Goal: Task Accomplishment & Management: Use online tool/utility

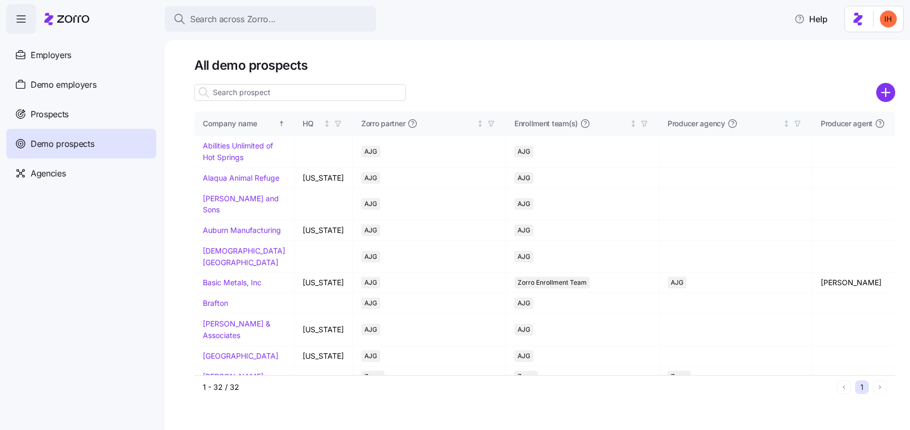
click at [235, 96] on input at bounding box center [299, 92] width 211 height 17
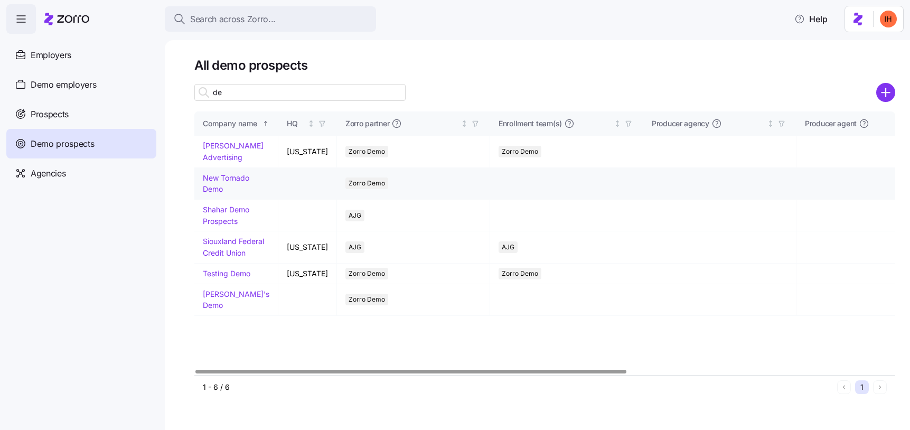
type input "de"
click at [211, 189] on link "New Tornado Demo" at bounding box center [226, 183] width 46 height 21
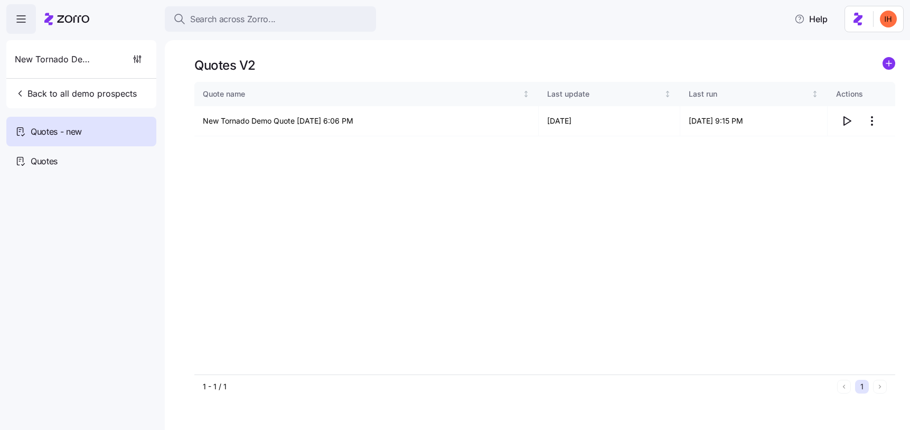
click at [883, 66] on icon "add icon" at bounding box center [889, 63] width 13 height 13
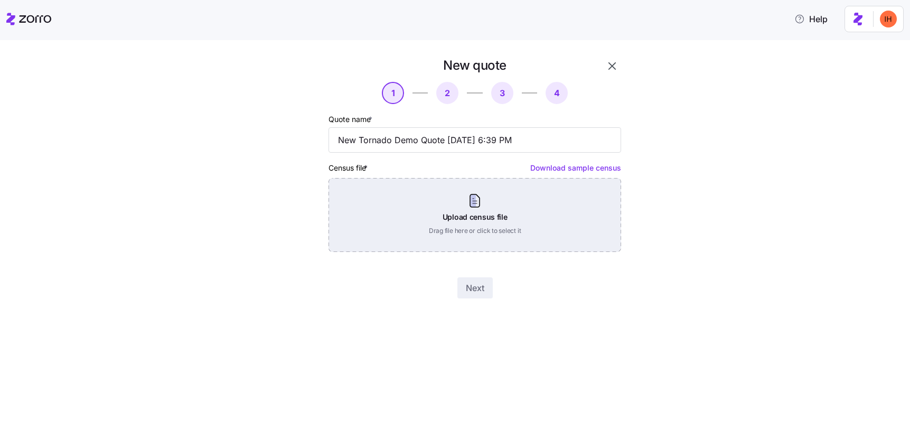
click at [467, 222] on div "Upload census file Drag file here or click to select it" at bounding box center [475, 215] width 293 height 74
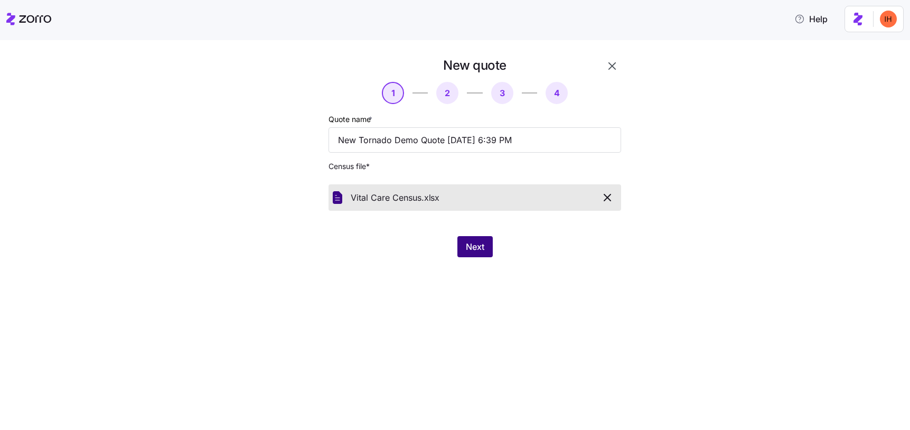
click at [471, 239] on button "Next" at bounding box center [475, 246] width 35 height 21
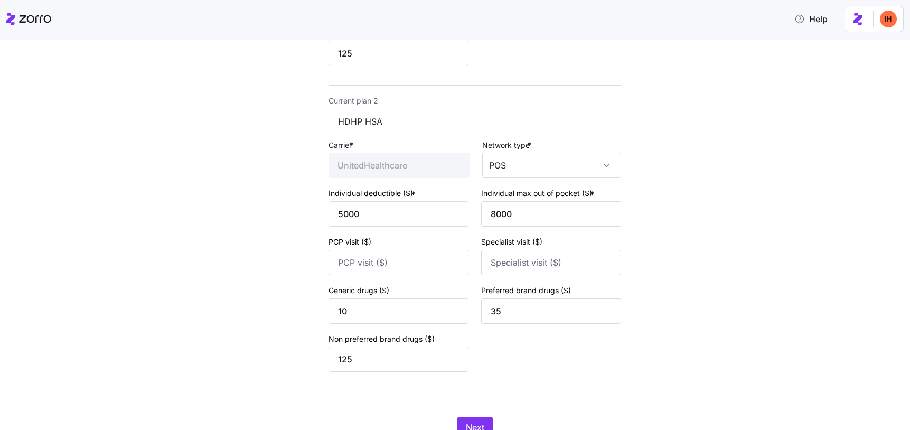
scroll to position [395, 0]
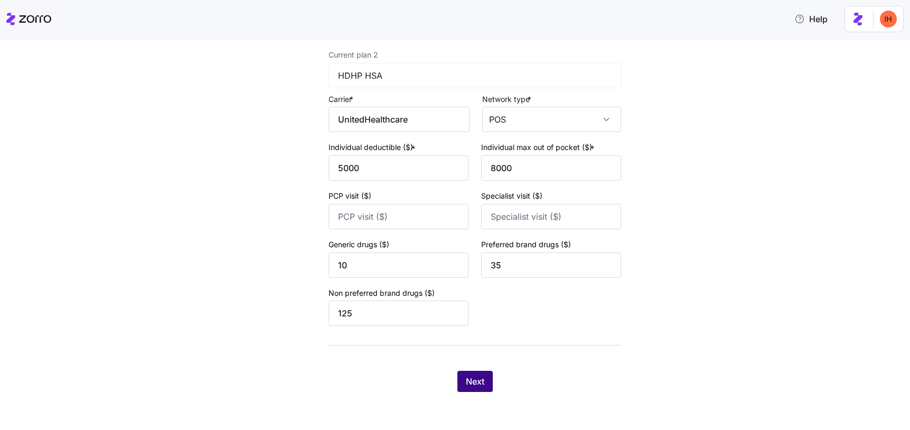
click at [477, 385] on span "Next" at bounding box center [475, 381] width 18 height 13
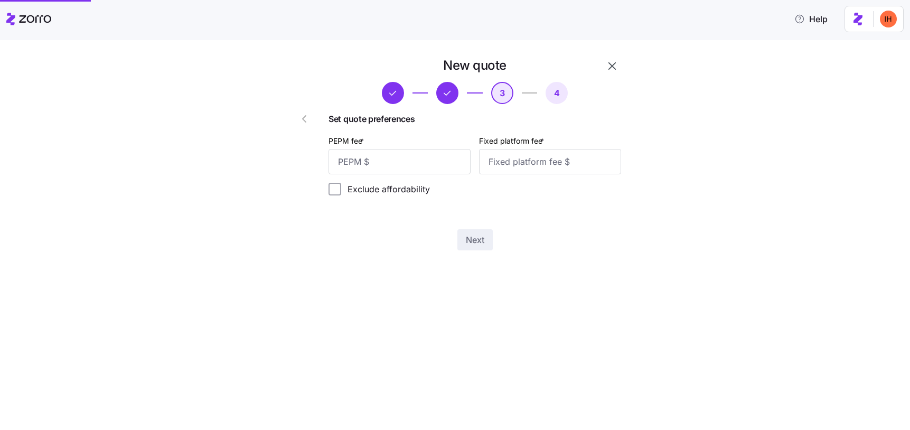
scroll to position [0, 0]
click at [298, 122] on icon "button" at bounding box center [304, 119] width 13 height 13
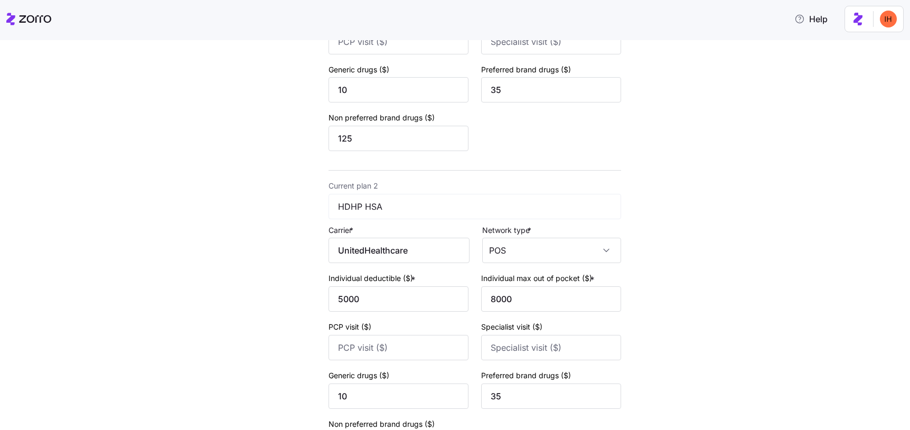
scroll to position [395, 0]
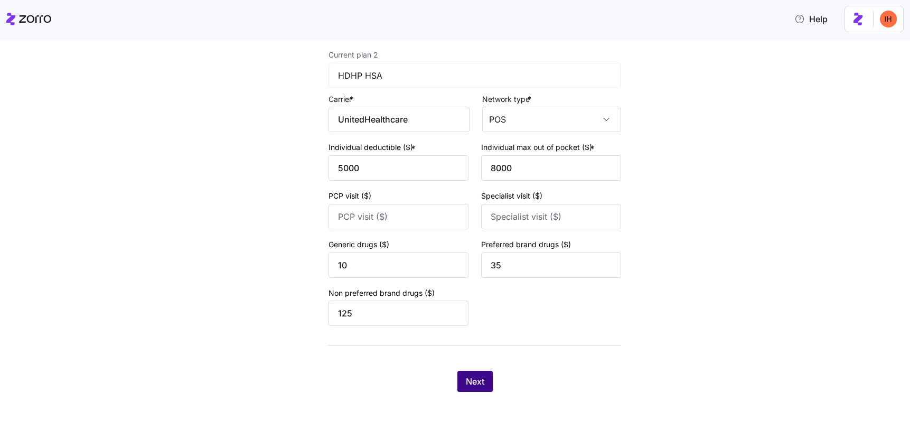
click at [474, 387] on span "Next" at bounding box center [475, 381] width 18 height 13
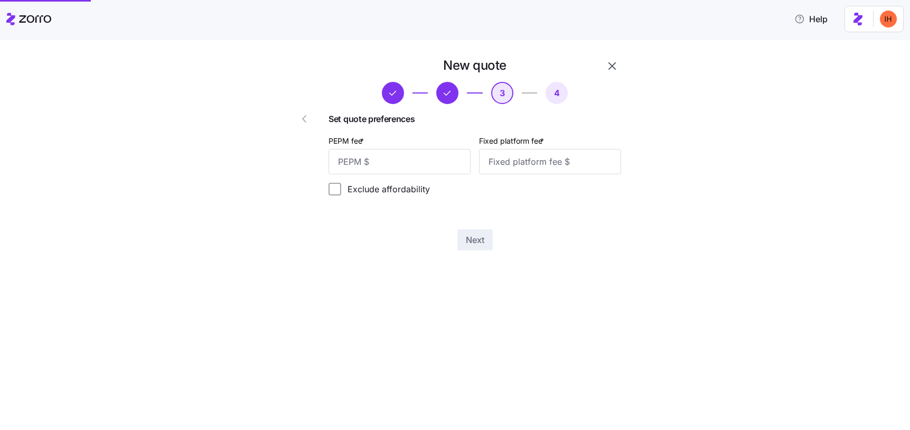
scroll to position [0, 0]
